Goal: Register for event/course

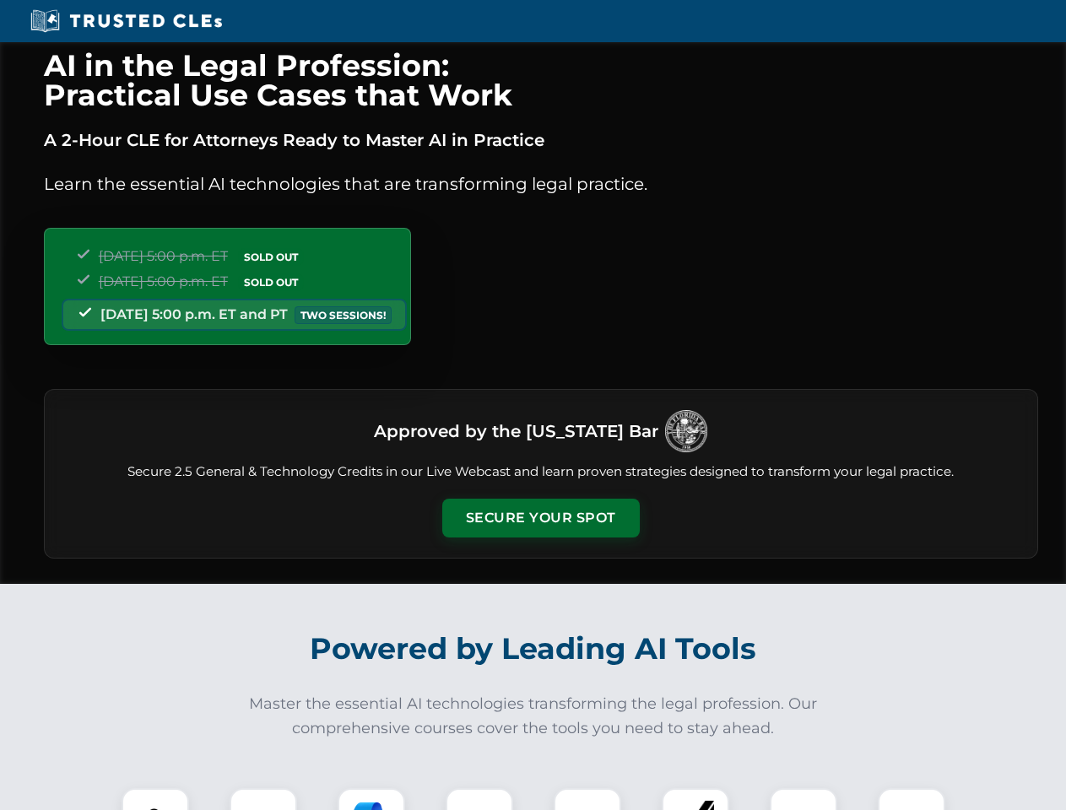
click at [540, 518] on button "Secure Your Spot" at bounding box center [541, 518] width 198 height 39
click at [155, 800] on img at bounding box center [155, 822] width 49 height 49
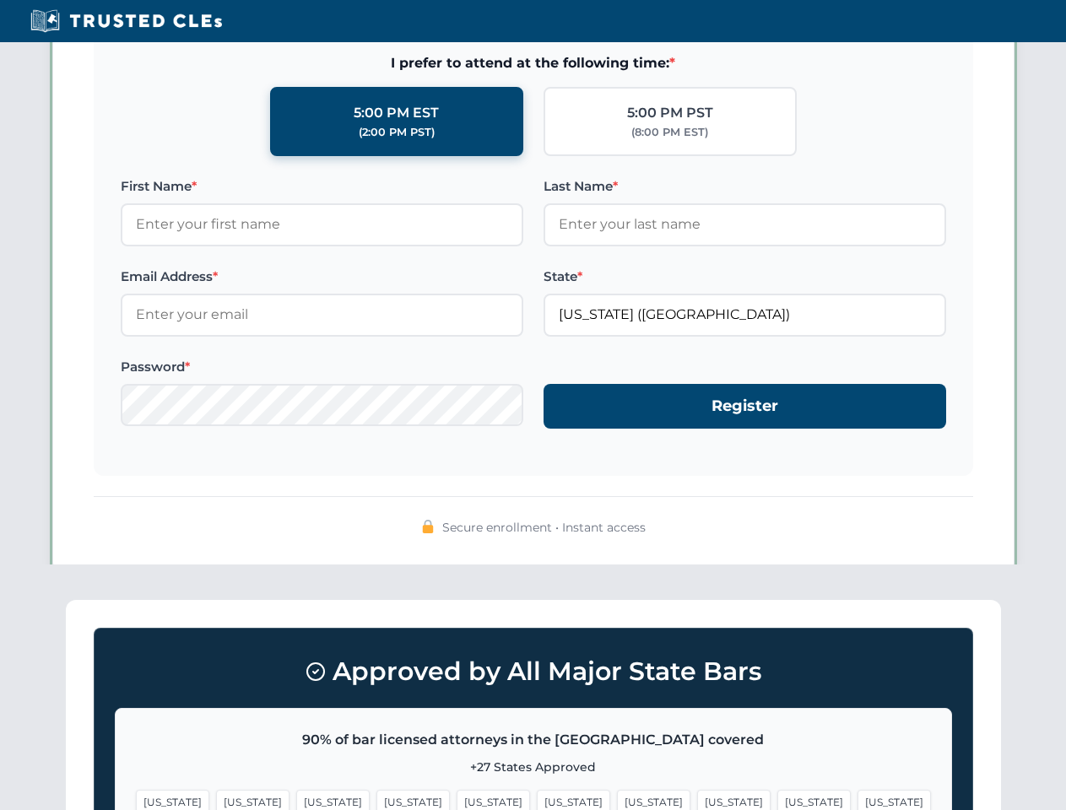
click at [617, 800] on span "[US_STATE]" at bounding box center [653, 802] width 73 height 24
click at [778, 800] on span "[US_STATE]" at bounding box center [814, 802] width 73 height 24
